Goal: Task Accomplishment & Management: Complete application form

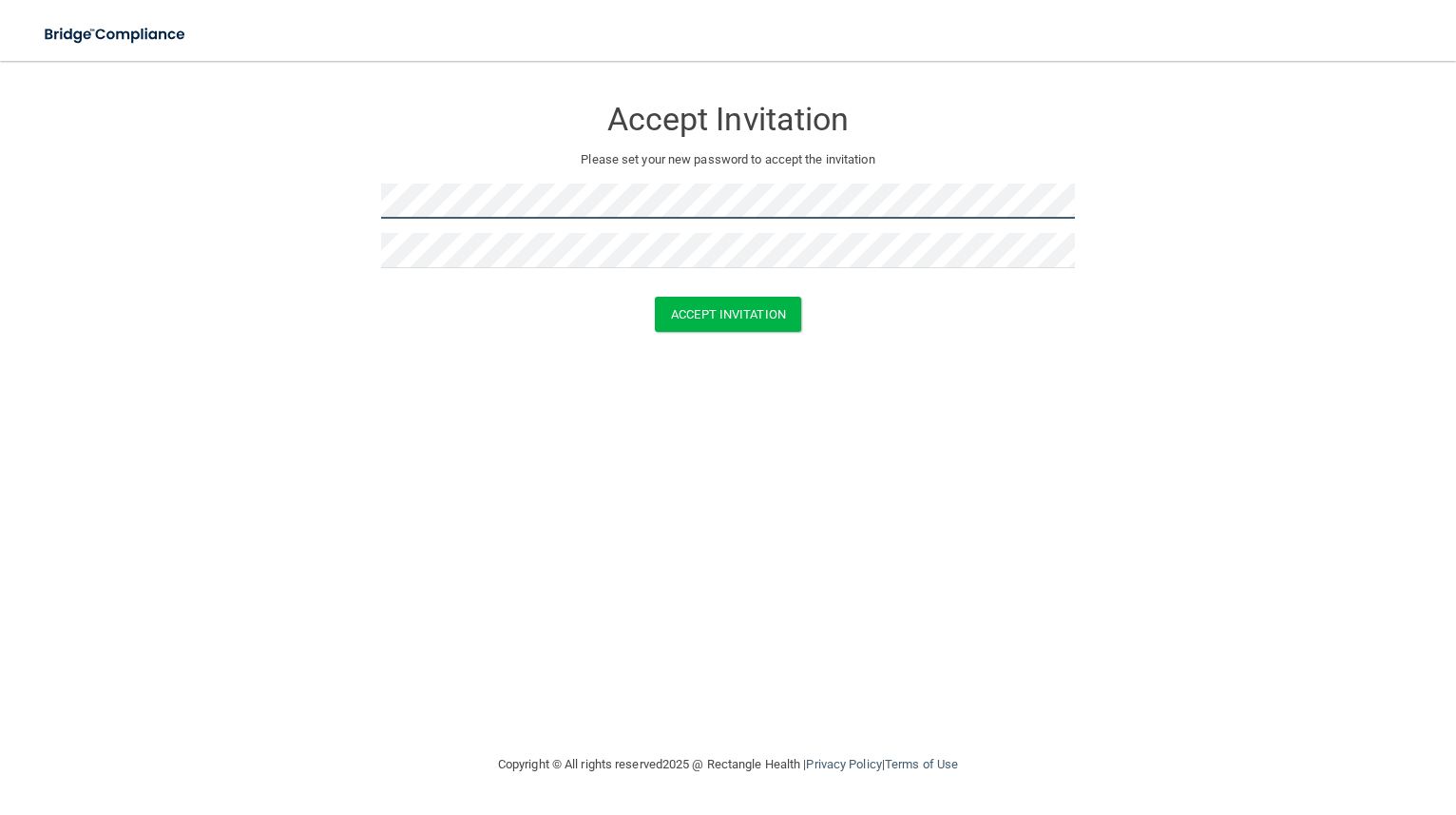
click at [263, 217] on form "Accept Invitation Please set your new password to accept the invitation Accept …" at bounding box center [728, 217] width 1380 height 275
click at [351, 201] on form "Accept Invitation Please set your new password to accept the invitation Accept …" at bounding box center [728, 217] width 1380 height 275
click at [320, 209] on form "Accept Invitation Please set your new password to accept the invitation Passwor…" at bounding box center [728, 231] width 1380 height 302
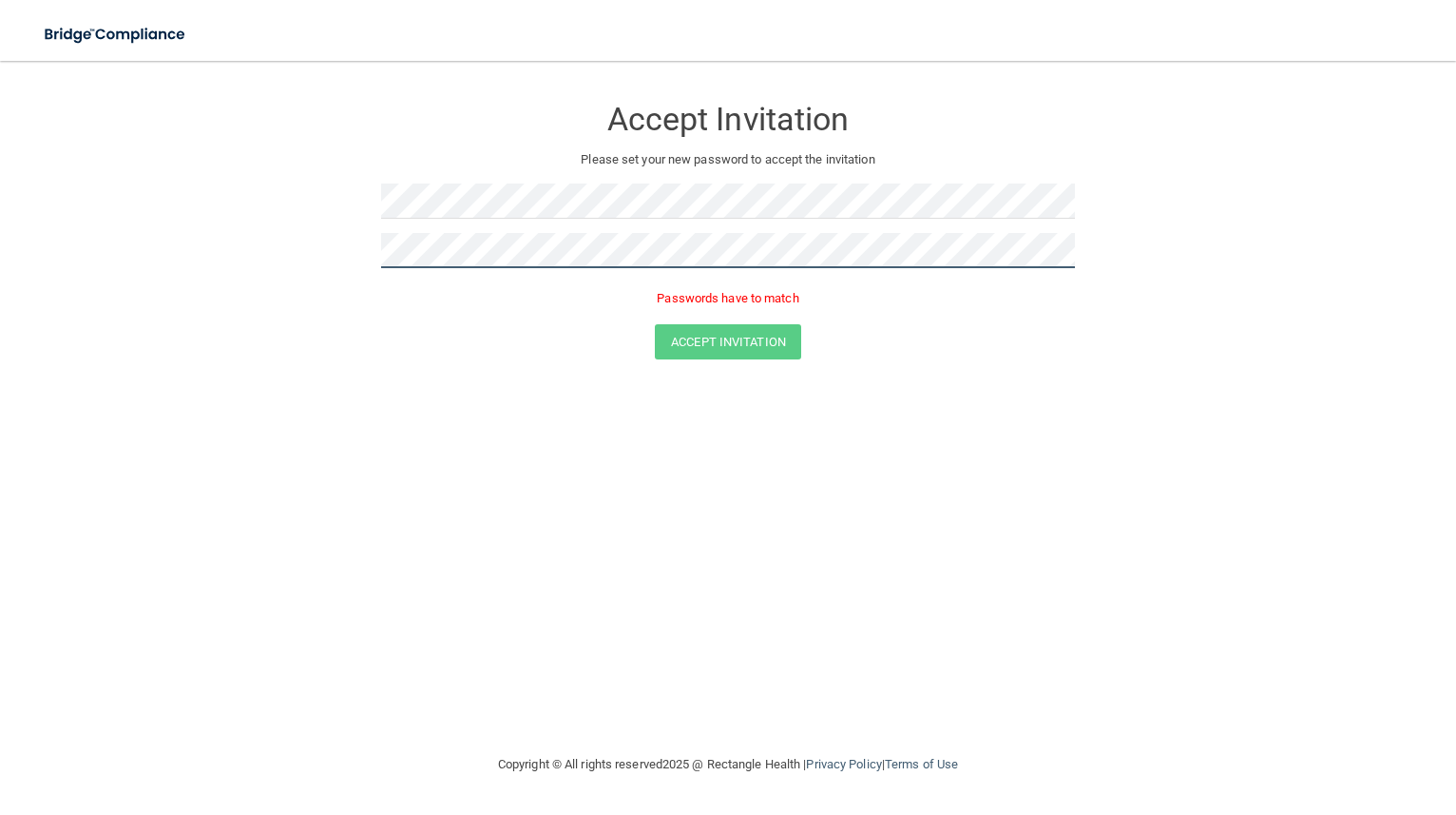
click at [289, 269] on form "Accept Invitation Please set your new password to accept the invitation Passwor…" at bounding box center [728, 231] width 1380 height 302
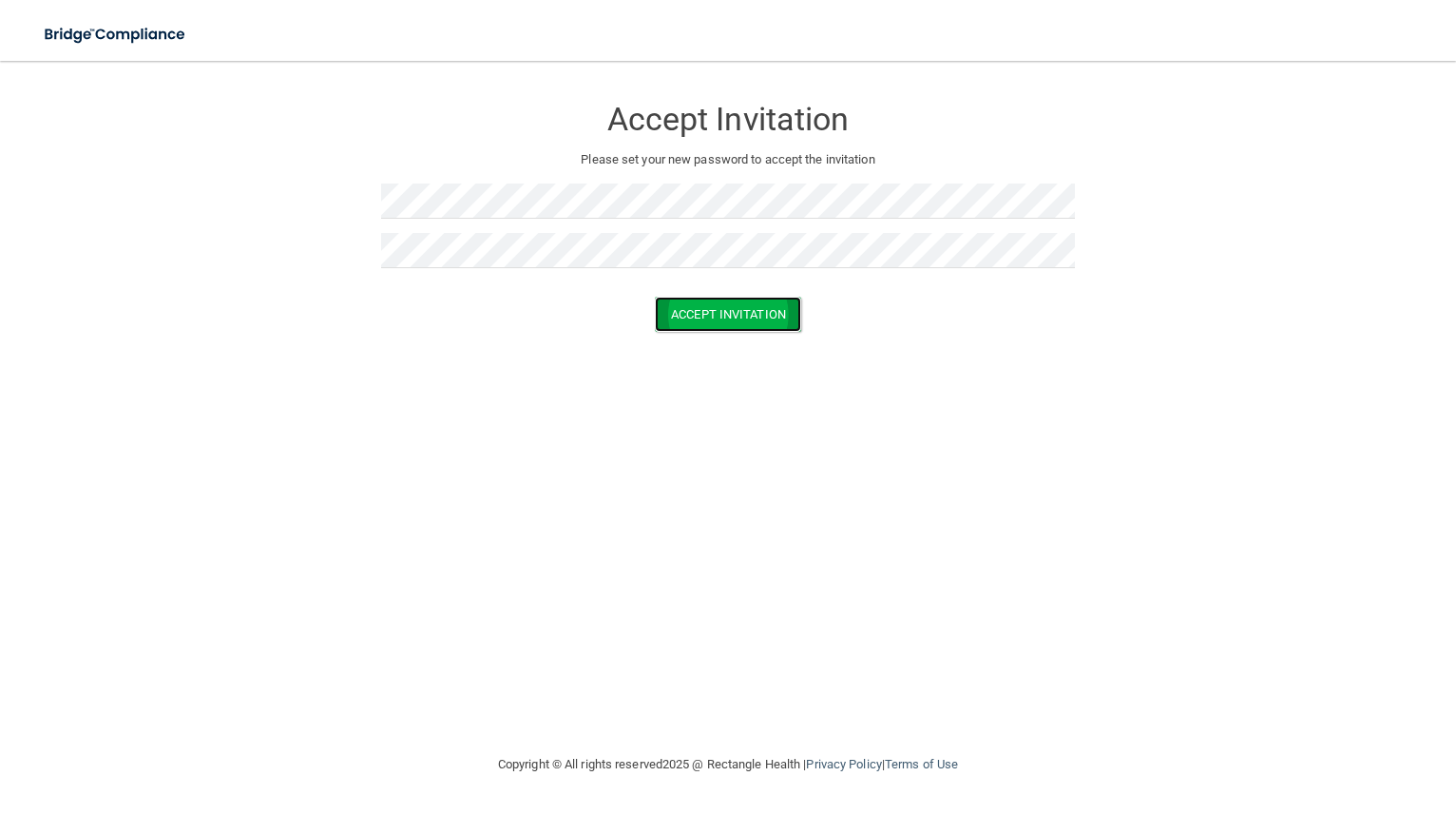
click at [736, 315] on button "Accept Invitation" at bounding box center [728, 314] width 146 height 35
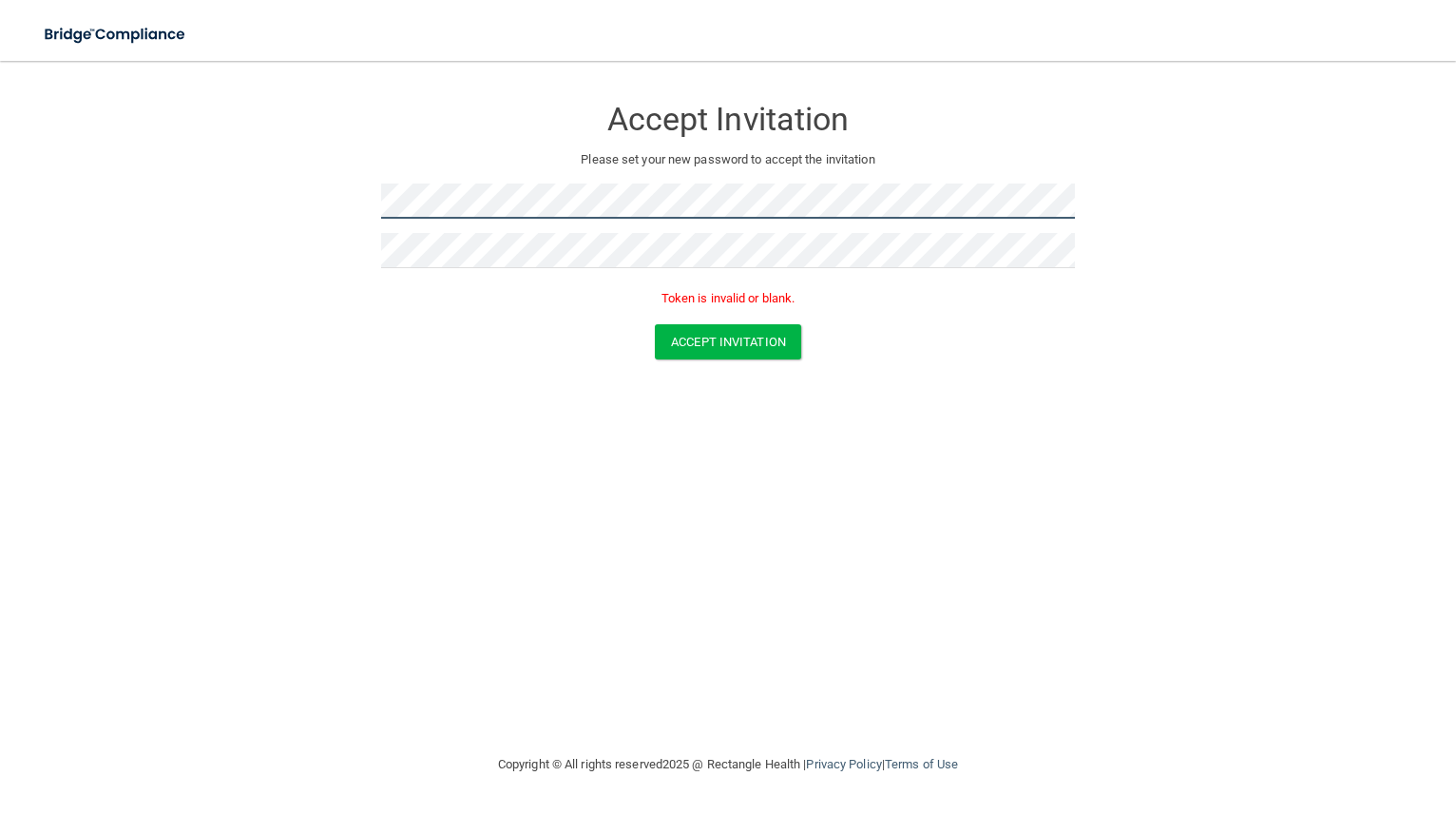
click at [342, 214] on form "Accept Invitation Please set your new password to accept the invitation Token i…" at bounding box center [728, 231] width 1380 height 302
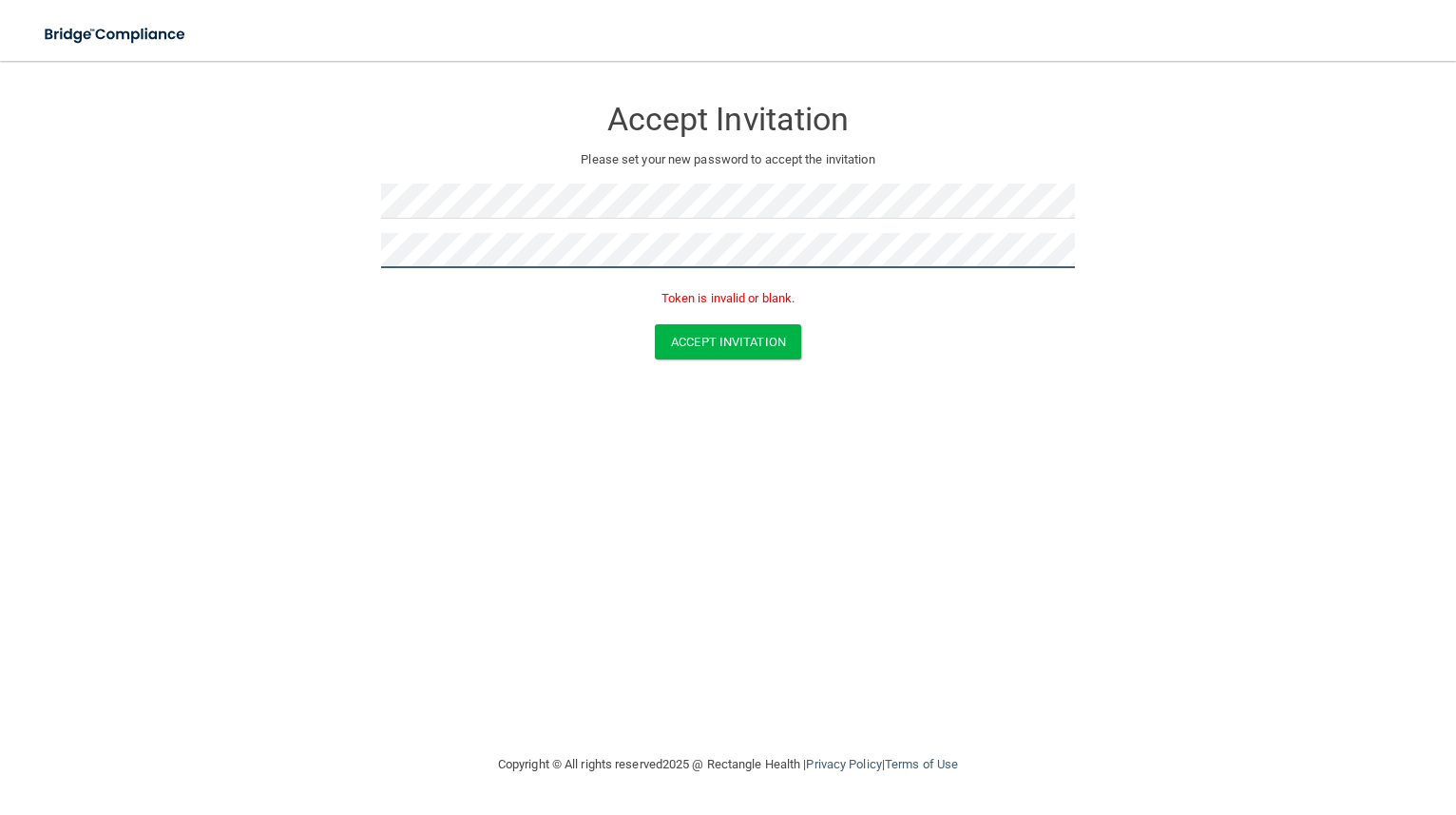
click at [315, 242] on form "Accept Invitation Please set your new password to accept the invitation Token i…" at bounding box center [728, 231] width 1380 height 302
click at [728, 336] on button "Accept Invitation" at bounding box center [728, 342] width 146 height 35
click at [1384, 253] on form "Accept Invitation Please set your new password to accept the invitation Token i…" at bounding box center [728, 231] width 1380 height 302
